Goal: Information Seeking & Learning: Learn about a topic

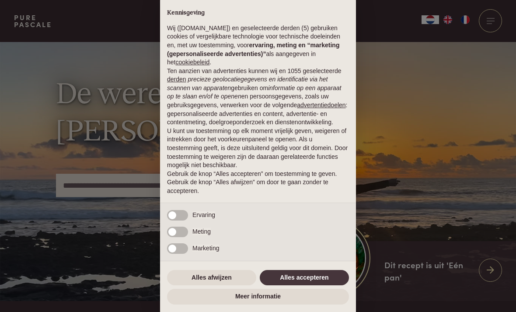
click at [414, 109] on div "× Kennisgeving Wij ([DOMAIN_NAME]) en geselecteerde derden (5) gebruiken cookie…" at bounding box center [258, 156] width 516 height 312
click at [206, 277] on button "Alles afwijzen" at bounding box center [211, 278] width 89 height 16
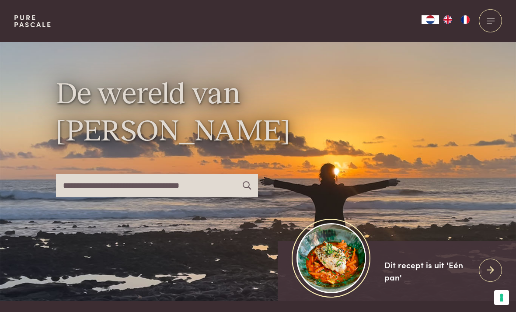
click at [485, 281] on div at bounding box center [489, 269] width 23 height 23
click at [341, 277] on img at bounding box center [330, 257] width 69 height 69
click at [345, 274] on img at bounding box center [330, 257] width 69 height 69
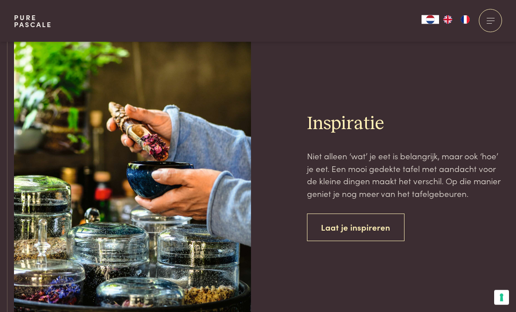
scroll to position [3340, 0]
click at [381, 215] on link "Laat je inspireren" at bounding box center [356, 227] width 98 height 28
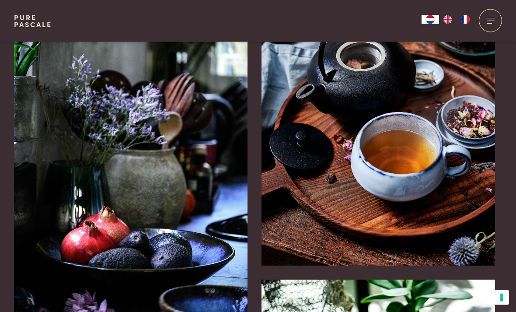
scroll to position [64, 0]
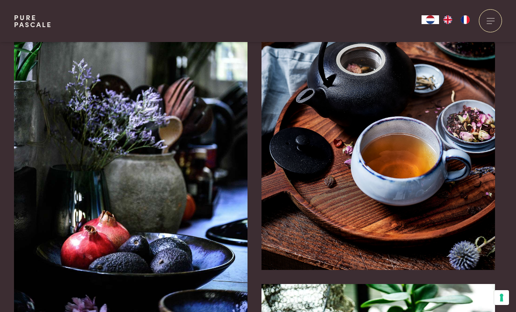
click at [496, 21] on div at bounding box center [489, 20] width 23 height 23
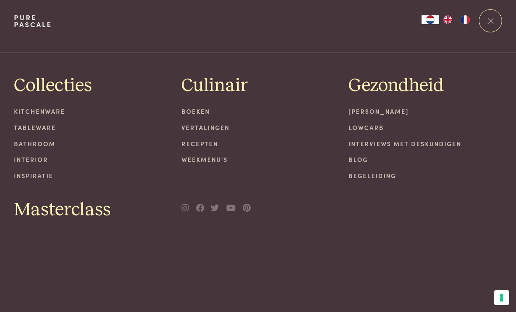
click at [402, 112] on link "[PERSON_NAME]" at bounding box center [424, 111] width 153 height 9
click at [399, 115] on link "[PERSON_NAME]" at bounding box center [424, 111] width 153 height 9
click at [391, 120] on div "Mijn kookstijl Lowcarb Interviews met deskundigen Blog Begeleiding" at bounding box center [424, 143] width 153 height 73
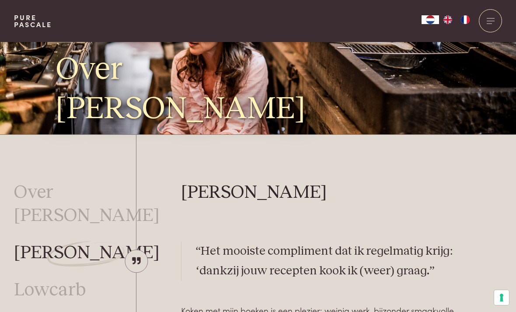
click at [84, 218] on link "Over [PERSON_NAME]" at bounding box center [87, 204] width 146 height 46
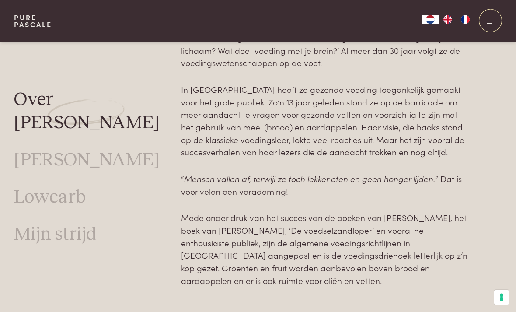
scroll to position [434, 0]
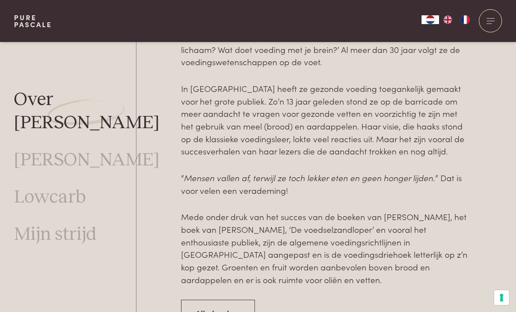
click at [71, 186] on link "Lowcarb" at bounding box center [50, 197] width 72 height 23
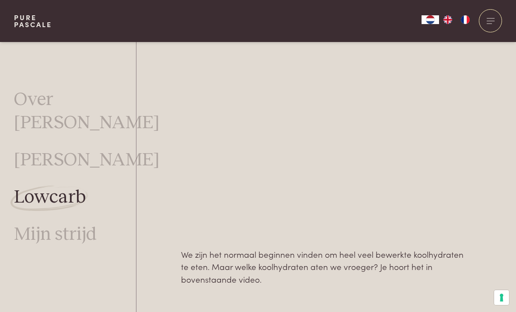
scroll to position [533, 0]
